Goal: Task Accomplishment & Management: Manage account settings

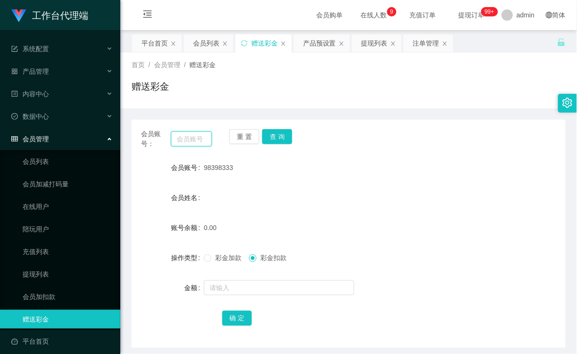
click at [192, 141] on input "text" at bounding box center [191, 138] width 41 height 15
type input "a"
type input "q"
paste input "AnnieBBe1"
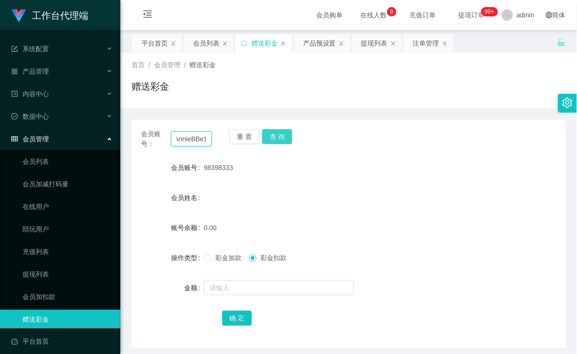
type input "AnnieBBe1"
click at [273, 132] on button "查 询" at bounding box center [277, 136] width 30 height 15
click at [229, 257] on span "彩金加款" at bounding box center [228, 258] width 34 height 8
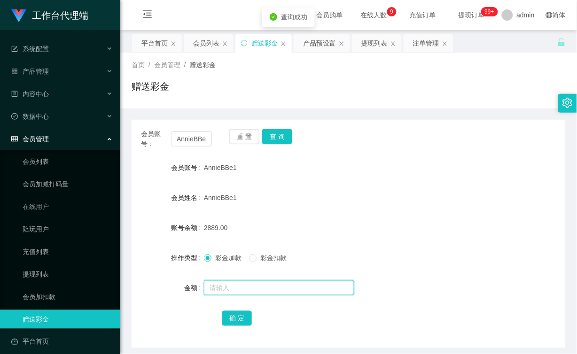
click at [241, 284] on input "text" at bounding box center [279, 287] width 150 height 15
type input "7111"
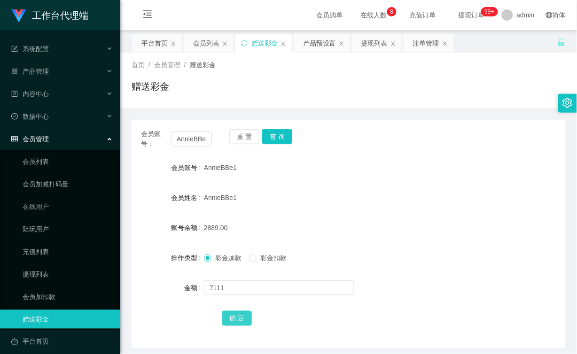
click at [237, 313] on button "确 定" at bounding box center [237, 318] width 30 height 15
click at [188, 138] on input "AnnieBBe1" at bounding box center [191, 138] width 41 height 15
paste input "evieyong"
type input "evieyong"
click at [281, 131] on button "查 询" at bounding box center [277, 136] width 30 height 15
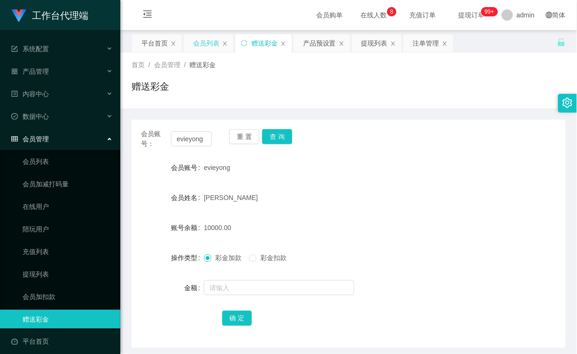
click at [194, 42] on div "会员列表" at bounding box center [206, 43] width 26 height 18
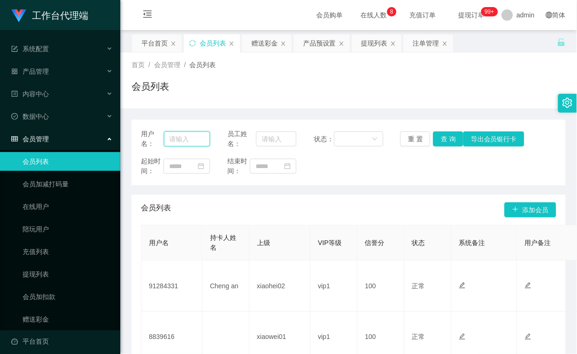
click at [195, 137] on input "text" at bounding box center [187, 138] width 46 height 15
paste input "evieyong"
type input "evieyong"
click at [439, 136] on button "查 询" at bounding box center [448, 138] width 30 height 15
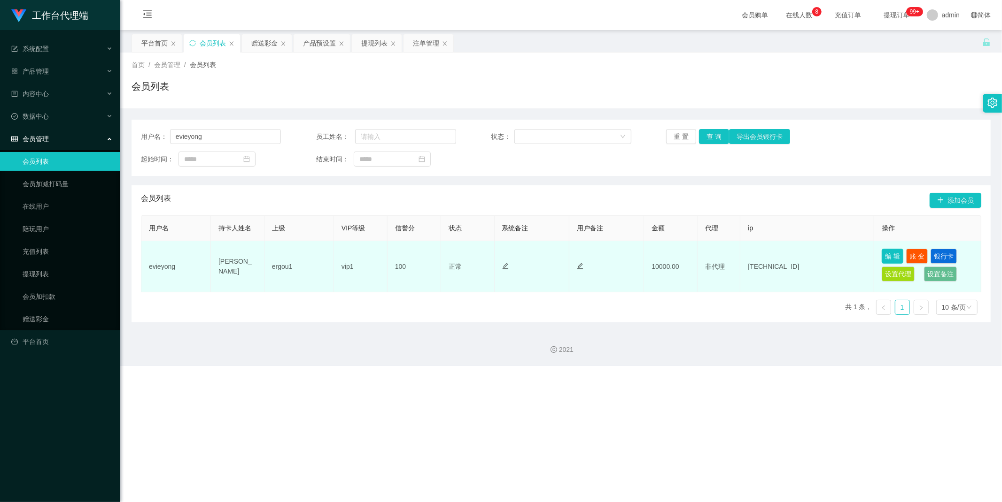
click at [576, 255] on button "编 辑" at bounding box center [892, 256] width 22 height 15
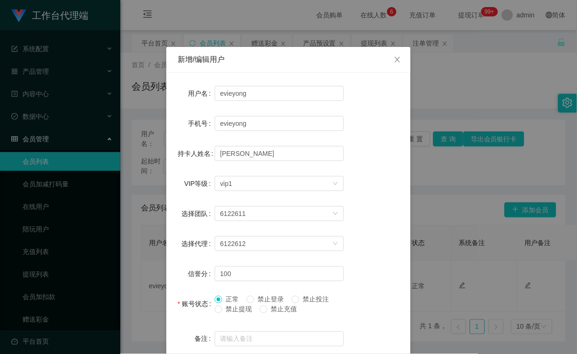
click at [290, 39] on div "新增/编辑用户 用户名 evieyong 手机号 evieyong 持卡人姓名 [PERSON_NAME]等级 选择VIP等级 vip1 选择团队 61226…" at bounding box center [288, 177] width 577 height 354
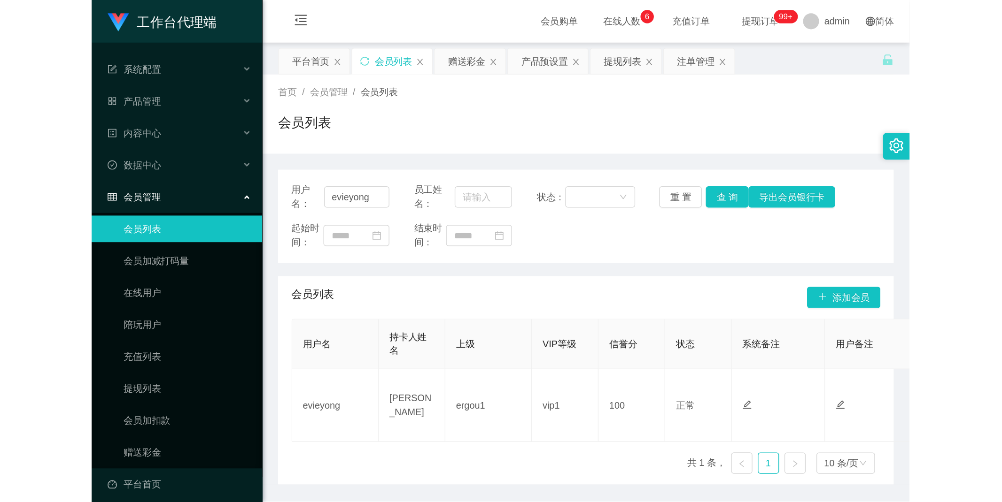
scroll to position [0, 307]
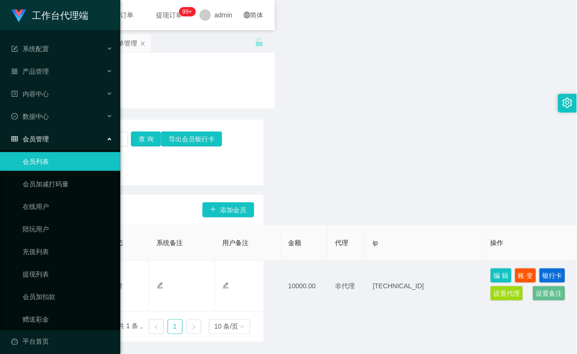
click at [153, 18] on span "提现订单 99+" at bounding box center [170, 15] width 36 height 7
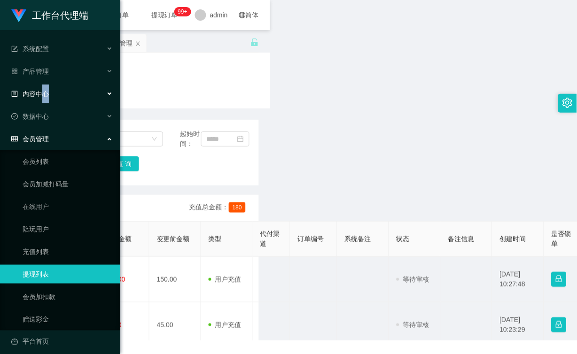
click at [45, 104] on li "内容中心" at bounding box center [60, 95] width 120 height 21
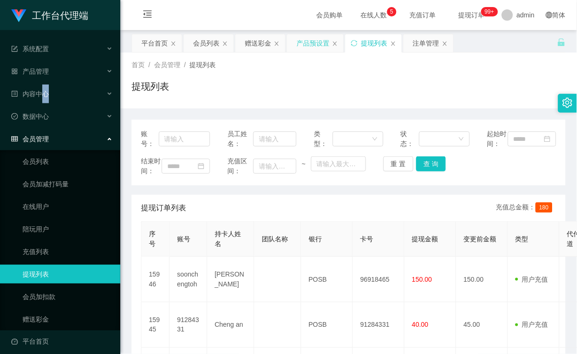
click at [306, 46] on div "产品预设置" at bounding box center [312, 43] width 33 height 18
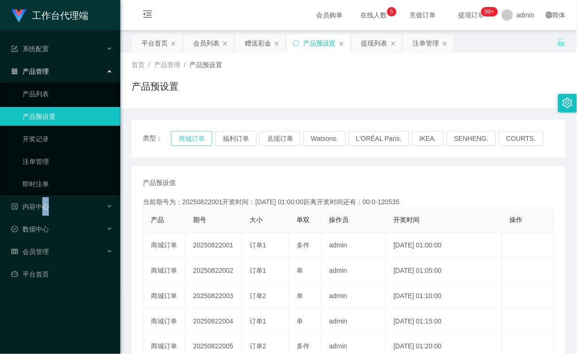
click at [192, 141] on button "商城订单" at bounding box center [191, 138] width 41 height 15
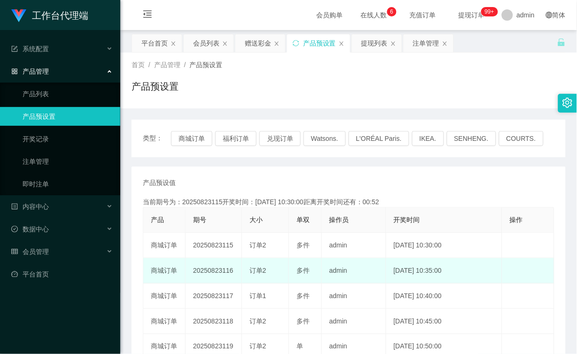
drag, startPoint x: 188, startPoint y: 268, endPoint x: 207, endPoint y: 270, distance: 18.4
click at [188, 268] on td "20250823116" at bounding box center [213, 270] width 56 height 25
drag, startPoint x: 241, startPoint y: 274, endPoint x: 223, endPoint y: 274, distance: 18.3
click at [223, 274] on tr "商城订单 20250823116 订单2 多件 admin [DATE] 10:35:00 编 辑 限制投注" at bounding box center [348, 270] width 411 height 25
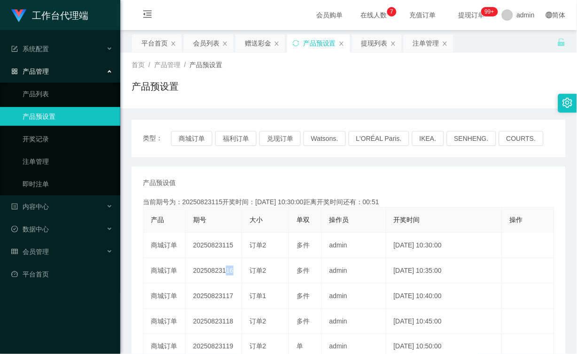
copy td "116"
click at [188, 135] on button "商城订单" at bounding box center [191, 138] width 41 height 15
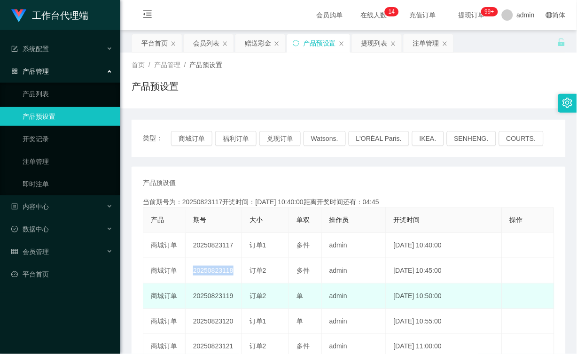
drag, startPoint x: 230, startPoint y: 296, endPoint x: 221, endPoint y: 296, distance: 8.9
click at [221, 296] on td "20250823119" at bounding box center [213, 296] width 56 height 25
copy td "119"
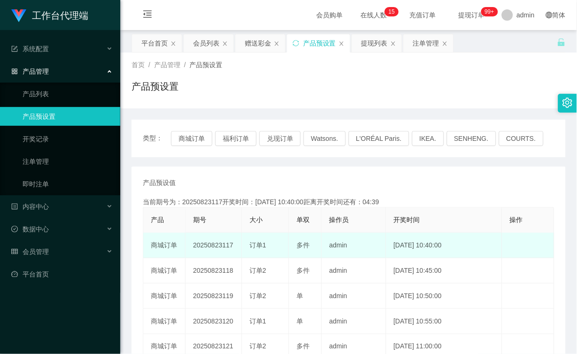
click at [252, 246] on span "订单1" at bounding box center [257, 245] width 17 height 8
drag, startPoint x: 232, startPoint y: 247, endPoint x: 222, endPoint y: 248, distance: 10.4
click at [222, 248] on td "20250823117" at bounding box center [213, 245] width 56 height 25
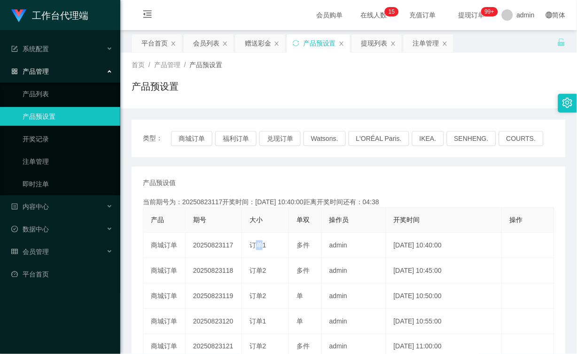
copy td "117"
click at [263, 43] on div "赠送彩金" at bounding box center [258, 43] width 26 height 18
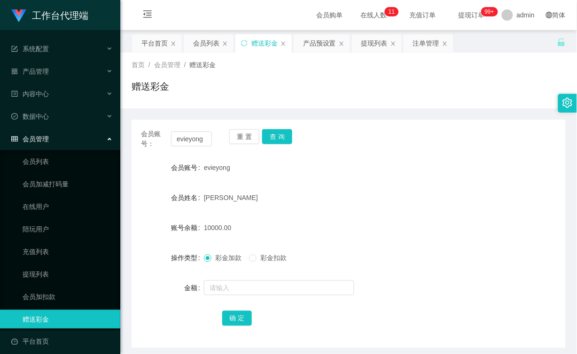
drag, startPoint x: 302, startPoint y: 303, endPoint x: 302, endPoint y: 266, distance: 37.6
click at [302, 303] on form "会员账号 evieyong 会员姓名 [PERSON_NAME] 账号余额 10000.00 操作类型 彩金加款 彩金扣款 金额 确 定" at bounding box center [348, 242] width 434 height 169
click at [279, 131] on button "查 询" at bounding box center [277, 136] width 30 height 15
click at [277, 141] on button "查 询" at bounding box center [277, 136] width 30 height 15
click at [285, 139] on button "查 询" at bounding box center [277, 136] width 30 height 15
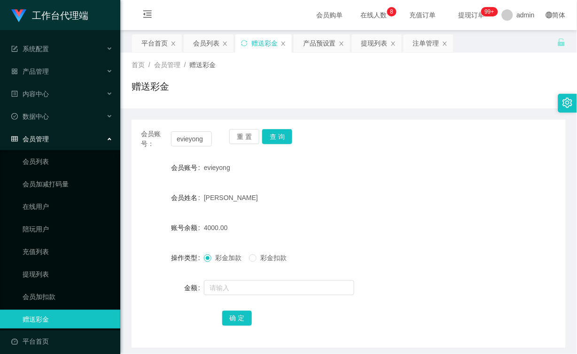
click at [194, 296] on div "金额" at bounding box center [167, 287] width 72 height 19
click at [280, 136] on button "查 询" at bounding box center [277, 136] width 30 height 15
click at [189, 44] on div "会员列表" at bounding box center [209, 43] width 50 height 18
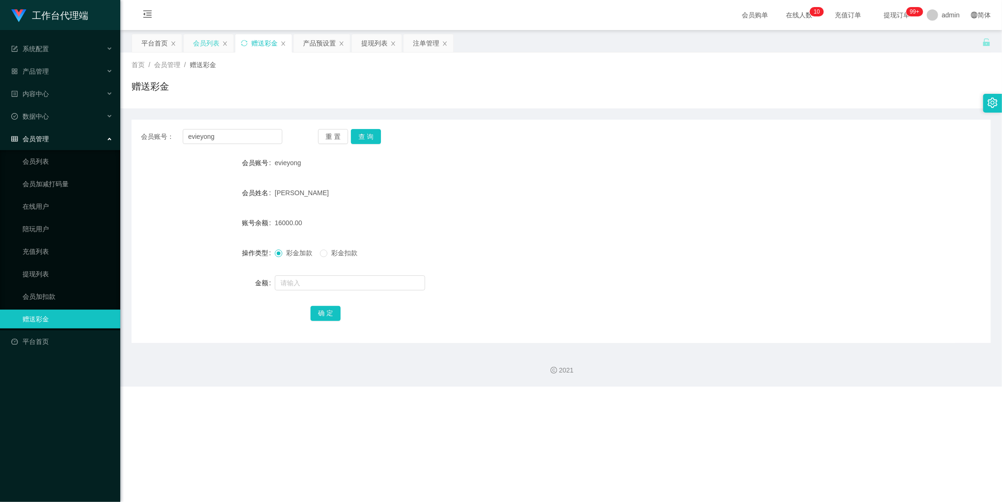
click at [201, 39] on div "会员列表" at bounding box center [206, 43] width 26 height 18
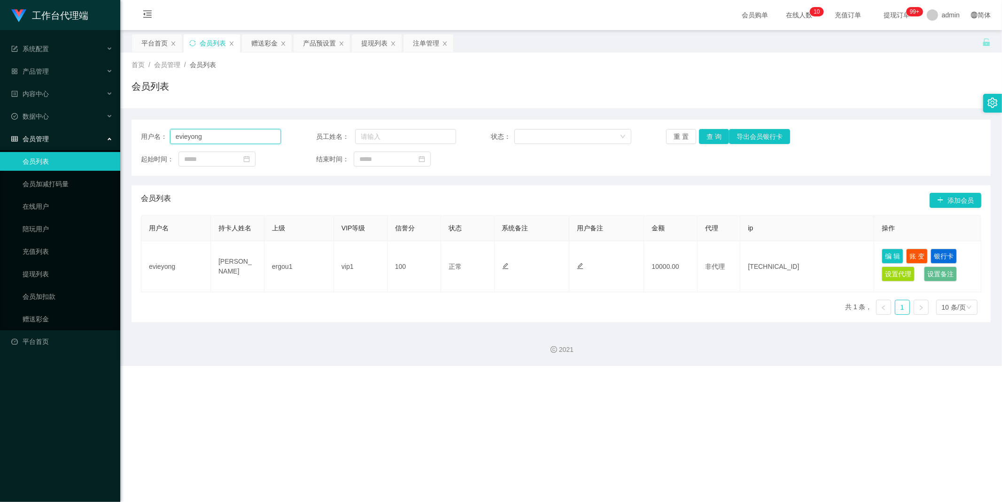
click at [245, 136] on input "evieyong" at bounding box center [225, 136] width 111 height 15
click at [576, 137] on button "查 询" at bounding box center [714, 136] width 30 height 15
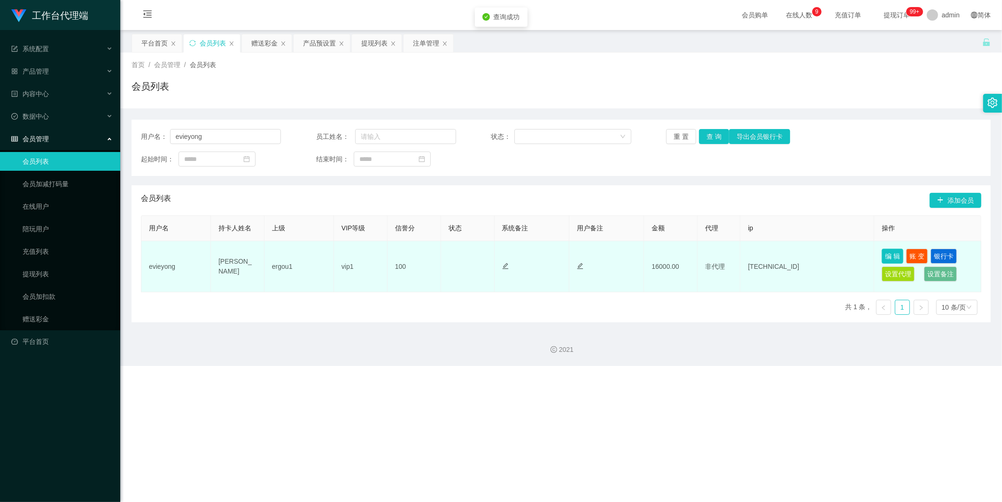
click at [576, 254] on button "编 辑" at bounding box center [892, 256] width 22 height 15
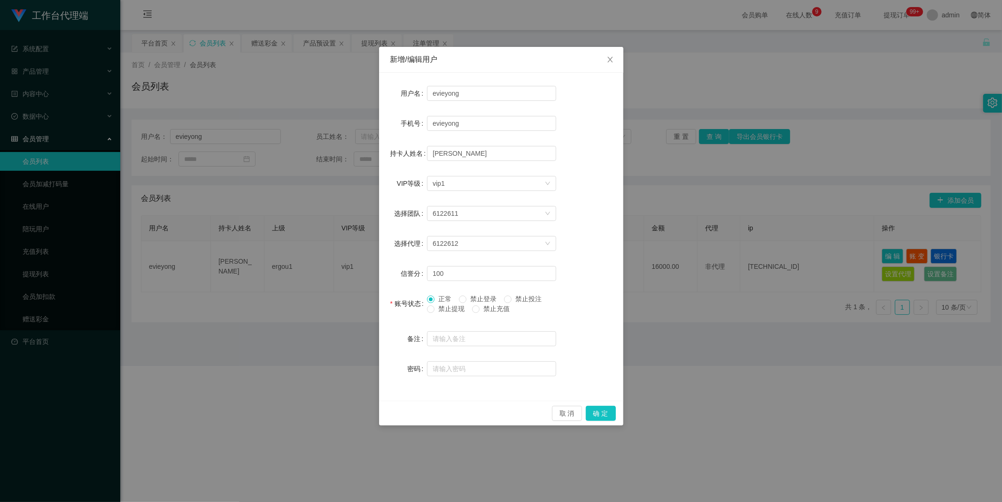
click at [576, 307] on div "新增/编辑用户 用户名 evieyong 手机号 evieyong 持卡人姓名 [PERSON_NAME]等级 选择VIP等级 vip1 选择团队 61226…" at bounding box center [501, 251] width 1002 height 502
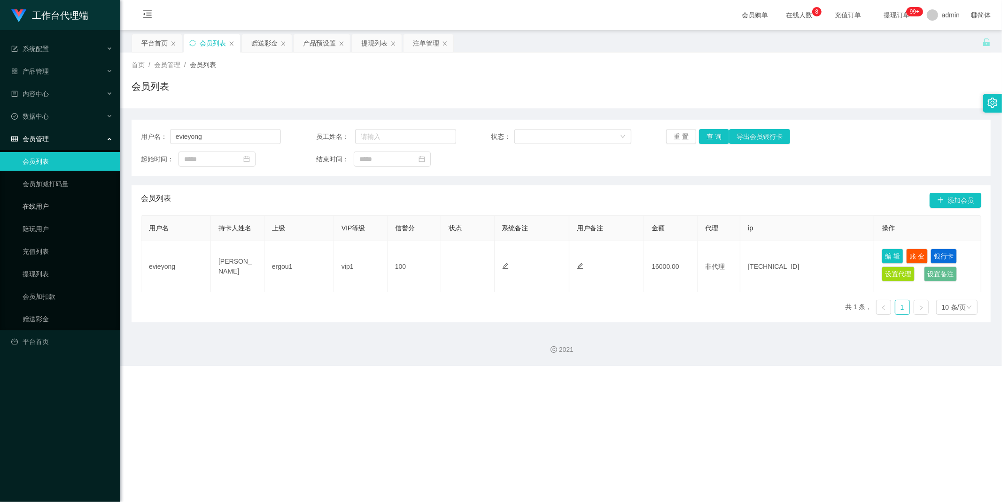
click at [58, 212] on link "在线用户" at bounding box center [68, 206] width 90 height 19
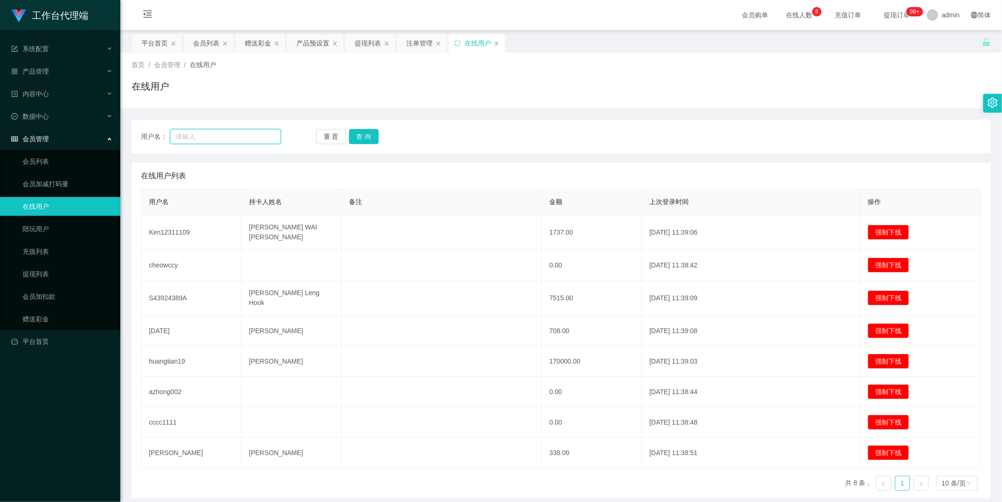
click at [212, 137] on input "text" at bounding box center [225, 136] width 111 height 15
paste input "evieyong"
type input "evieyong"
click at [360, 138] on button "查 询" at bounding box center [364, 136] width 30 height 15
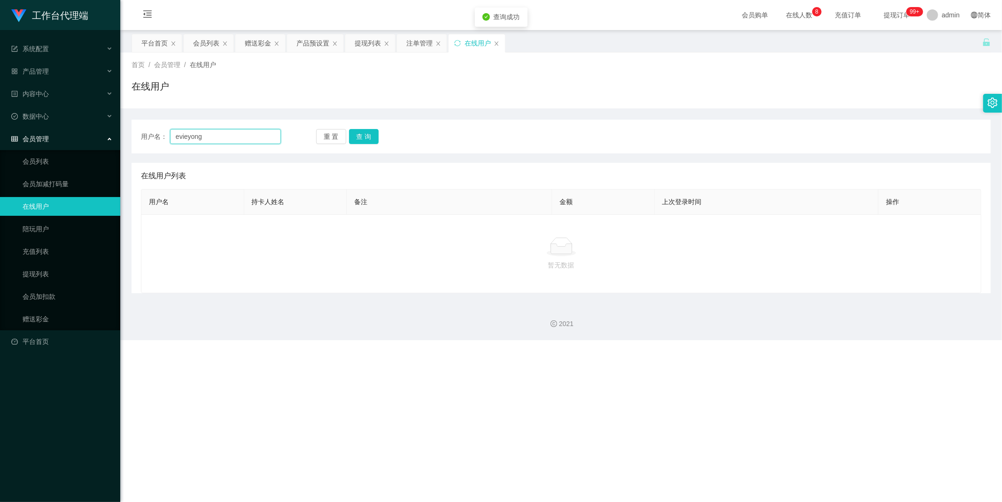
click at [250, 137] on input "evieyong" at bounding box center [225, 136] width 111 height 15
click at [367, 138] on button "查 询" at bounding box center [364, 136] width 30 height 15
click at [258, 135] on input "evieyong" at bounding box center [225, 136] width 111 height 15
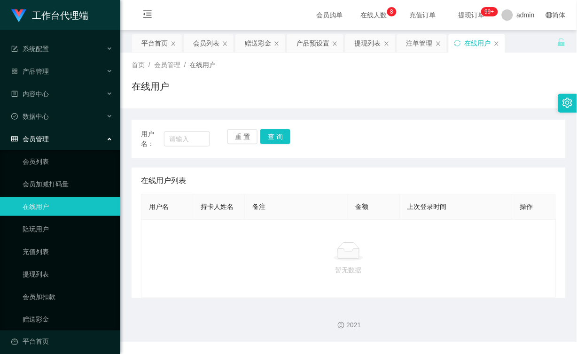
click at [246, 250] on div at bounding box center [348, 251] width 399 height 19
click at [39, 165] on link "会员列表" at bounding box center [68, 161] width 90 height 19
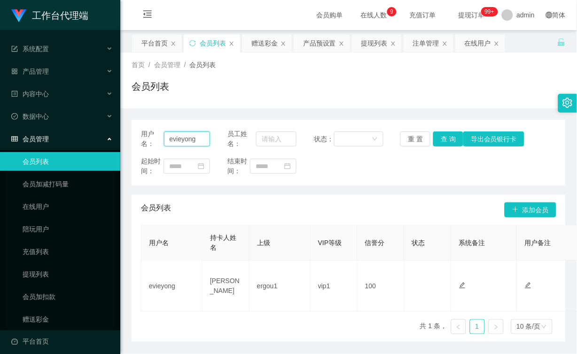
click at [177, 137] on input "evieyong" at bounding box center [187, 138] width 46 height 15
click at [445, 138] on button "查 询" at bounding box center [448, 138] width 30 height 15
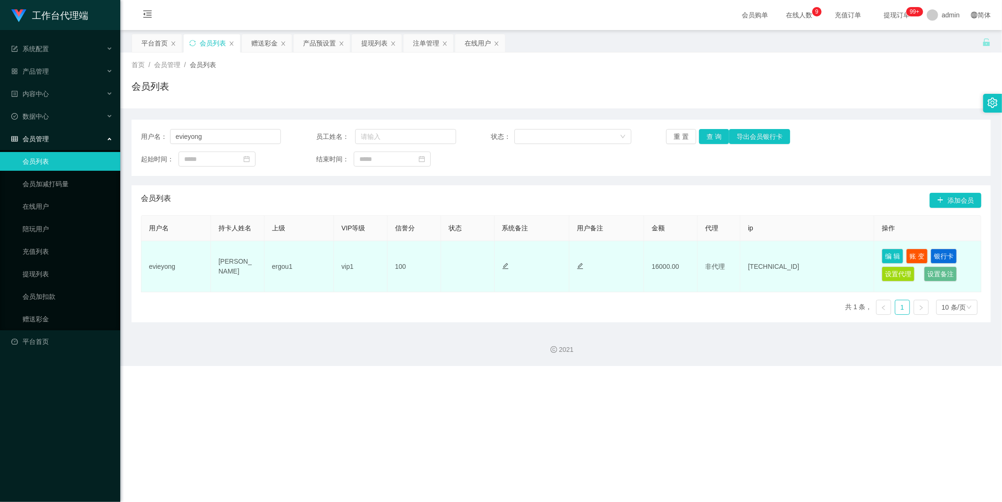
click at [576, 268] on td "[TECHNICAL_ID]" at bounding box center [807, 266] width 134 height 51
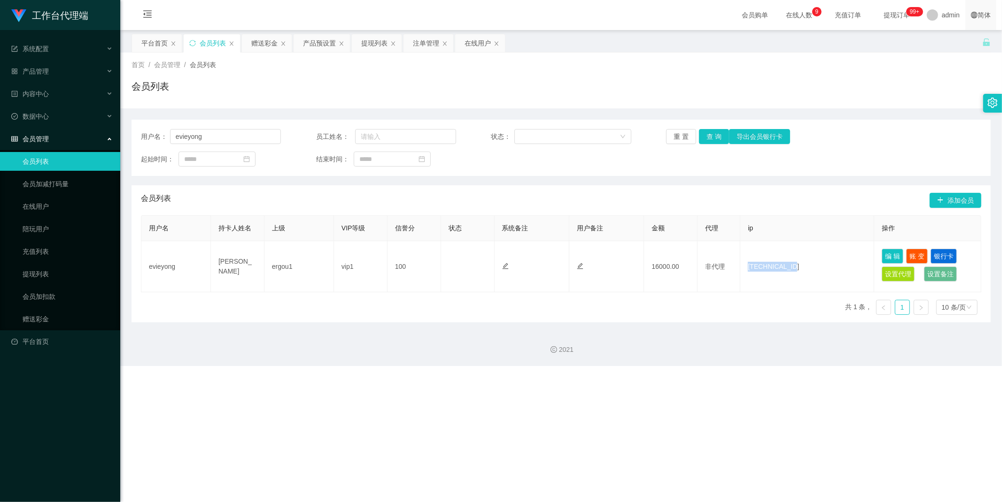
copy td "[TECHNICAL_ID]"
